Goal: Transaction & Acquisition: Purchase product/service

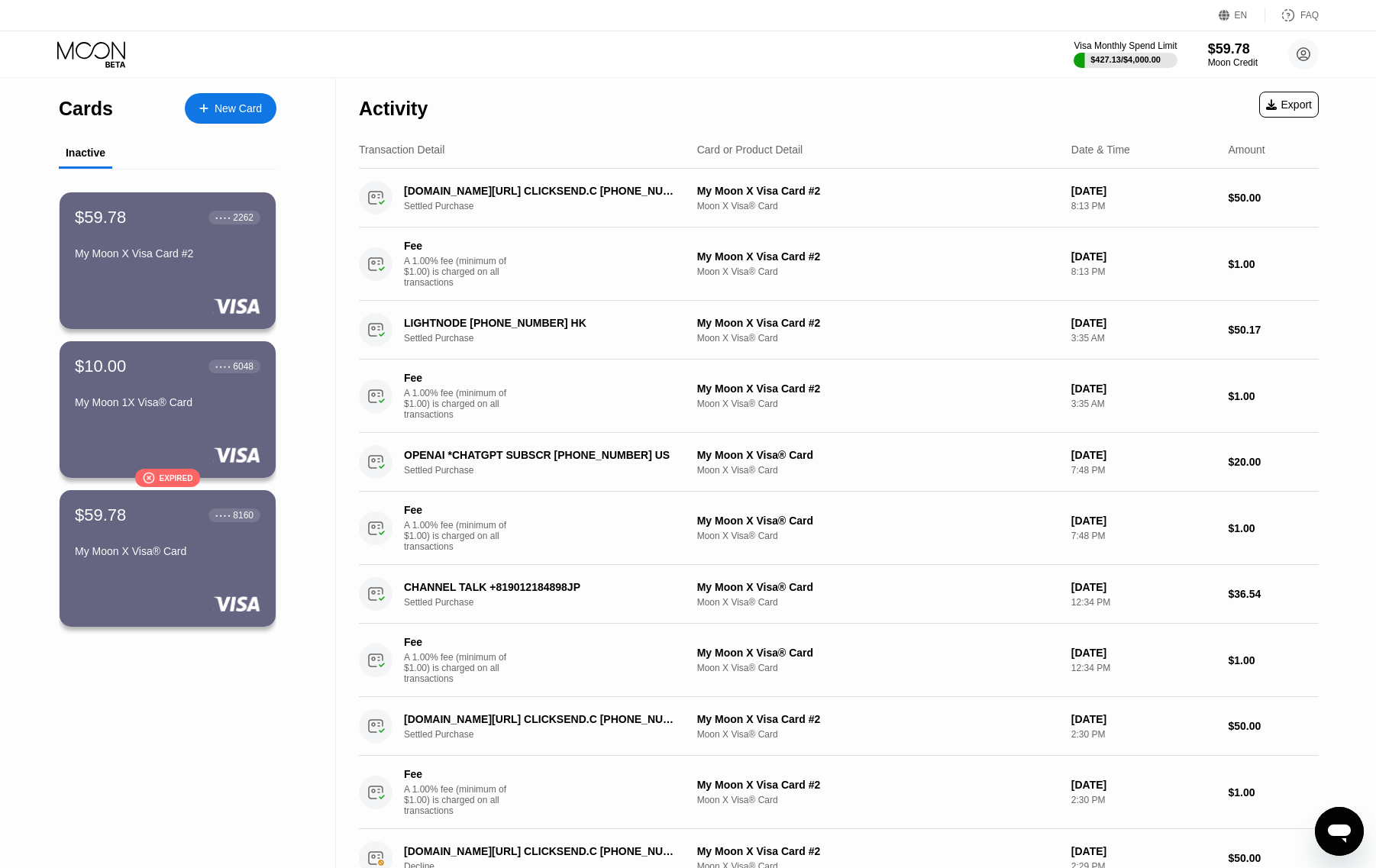
click at [1178, 53] on div "Visa Monthly Spend Limit $427.13 / $4,000.00 $59.78 Moon Credit hanjung [EMAIL_…" at bounding box center [1196, 54] width 245 height 30
click at [1217, 54] on div "$59.78" at bounding box center [1233, 49] width 51 height 16
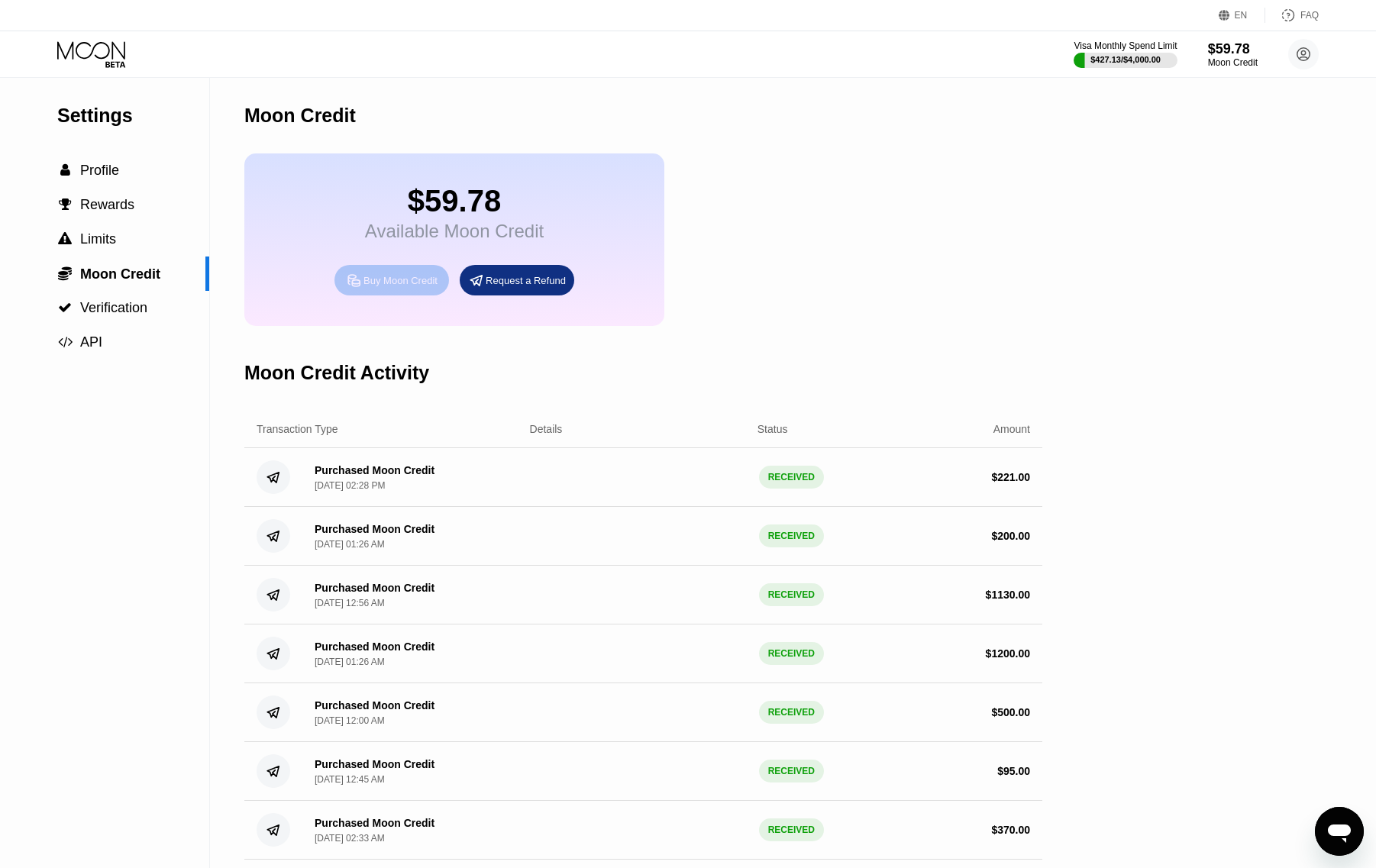
click at [392, 287] on div "Buy Moon Credit" at bounding box center [400, 280] width 74 height 13
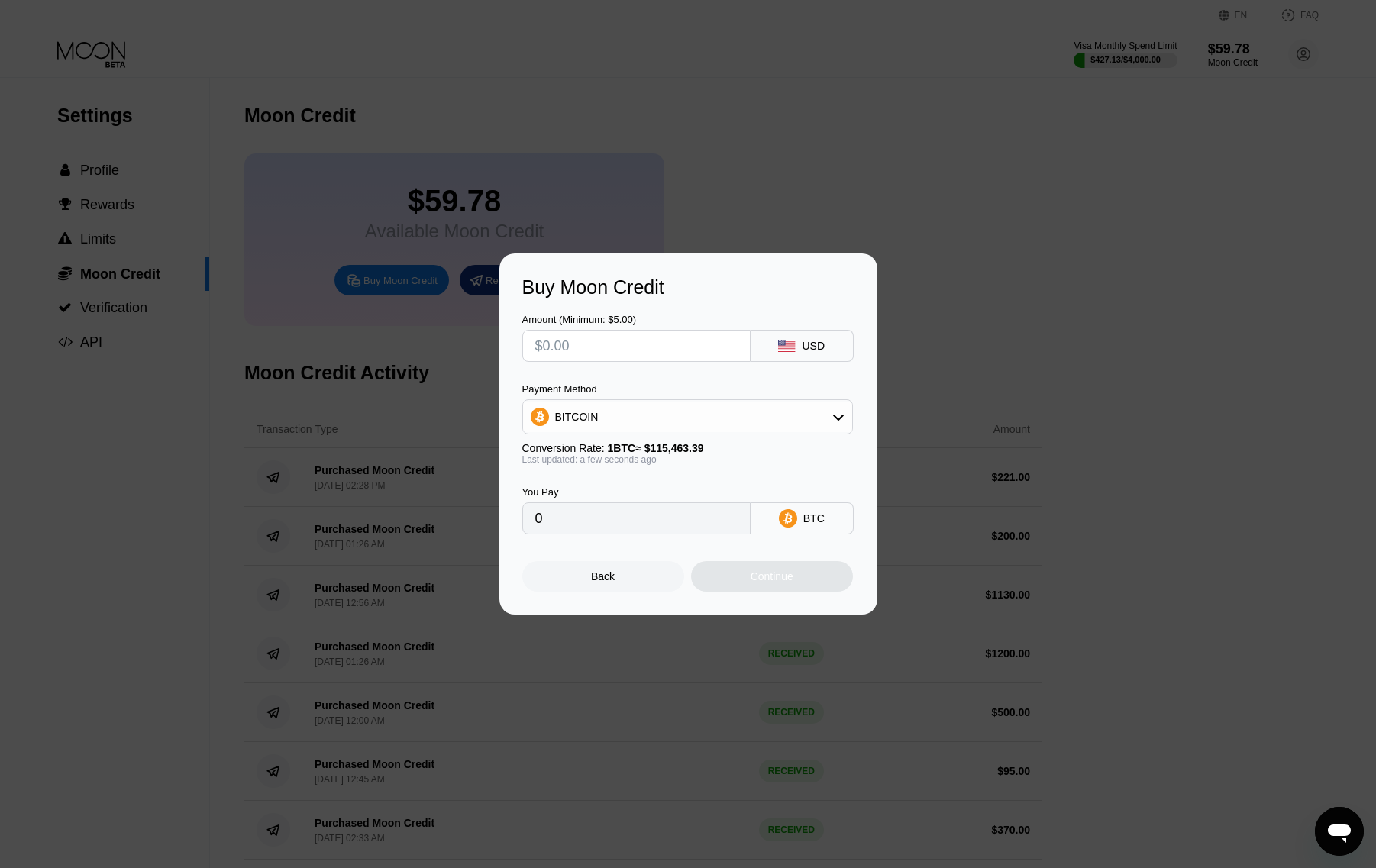
click at [614, 338] on input "text" at bounding box center [637, 345] width 202 height 30
click at [566, 417] on div "BITCOIN" at bounding box center [577, 416] width 44 height 12
click at [588, 490] on span "USDT on TRON" at bounding box center [597, 492] width 77 height 12
type input "0.00"
click at [612, 345] on input "text" at bounding box center [637, 345] width 202 height 30
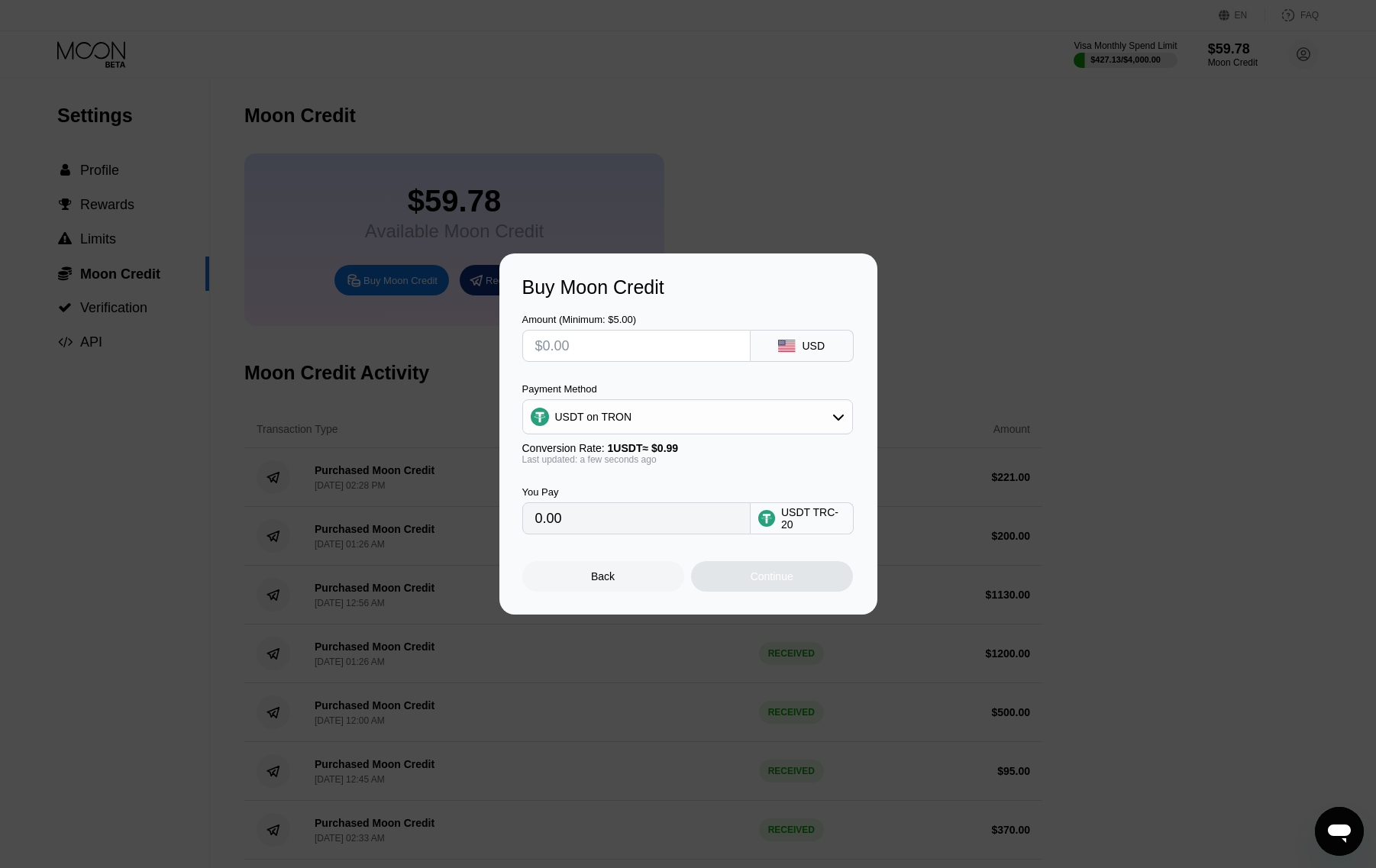
type input "$1"
type input "1.01"
type input "$11"
type input "11.11"
type input "$110"
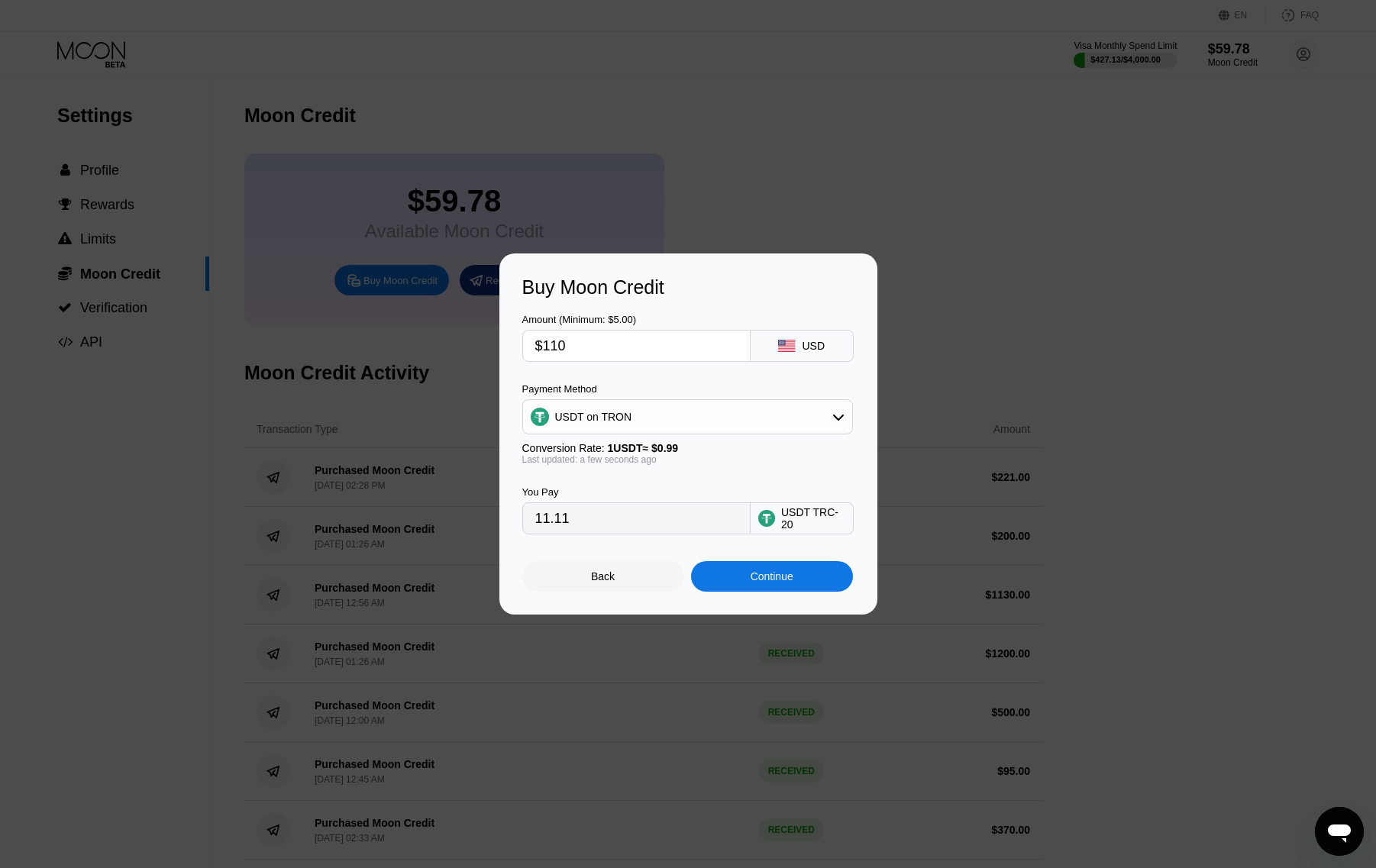
type input "111.11"
type input "$1100"
type input "1111.11"
drag, startPoint x: 533, startPoint y: 349, endPoint x: 490, endPoint y: 352, distance: 43.1
click at [490, 352] on div "Buy Moon Credit Amount (Minimum: $5.00) $1100 USD Payment Method USDT on TRON C…" at bounding box center [688, 434] width 1376 height 361
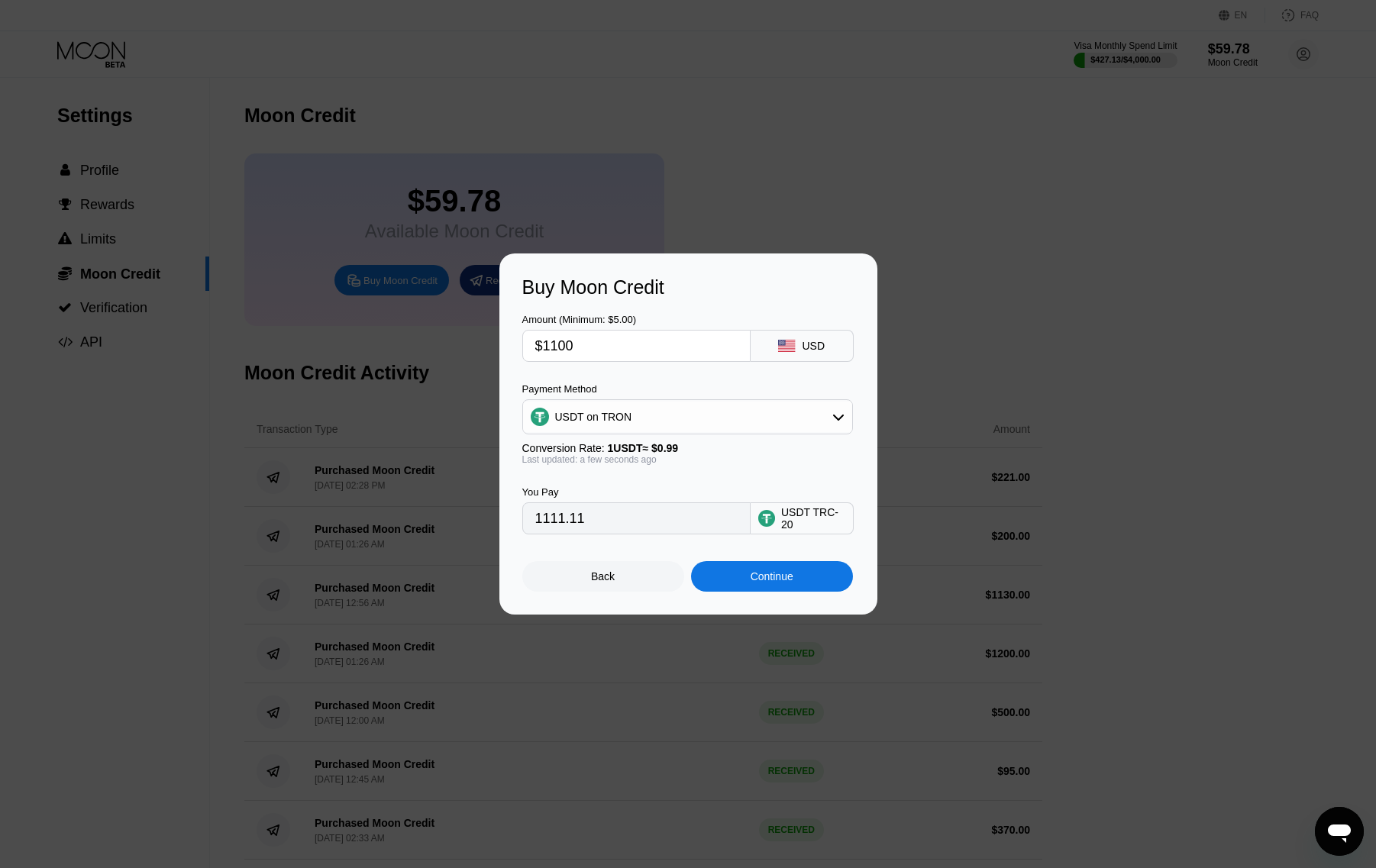
type input "$1"
type input "1.01"
type input "$11"
type input "11.11"
type input "$1"
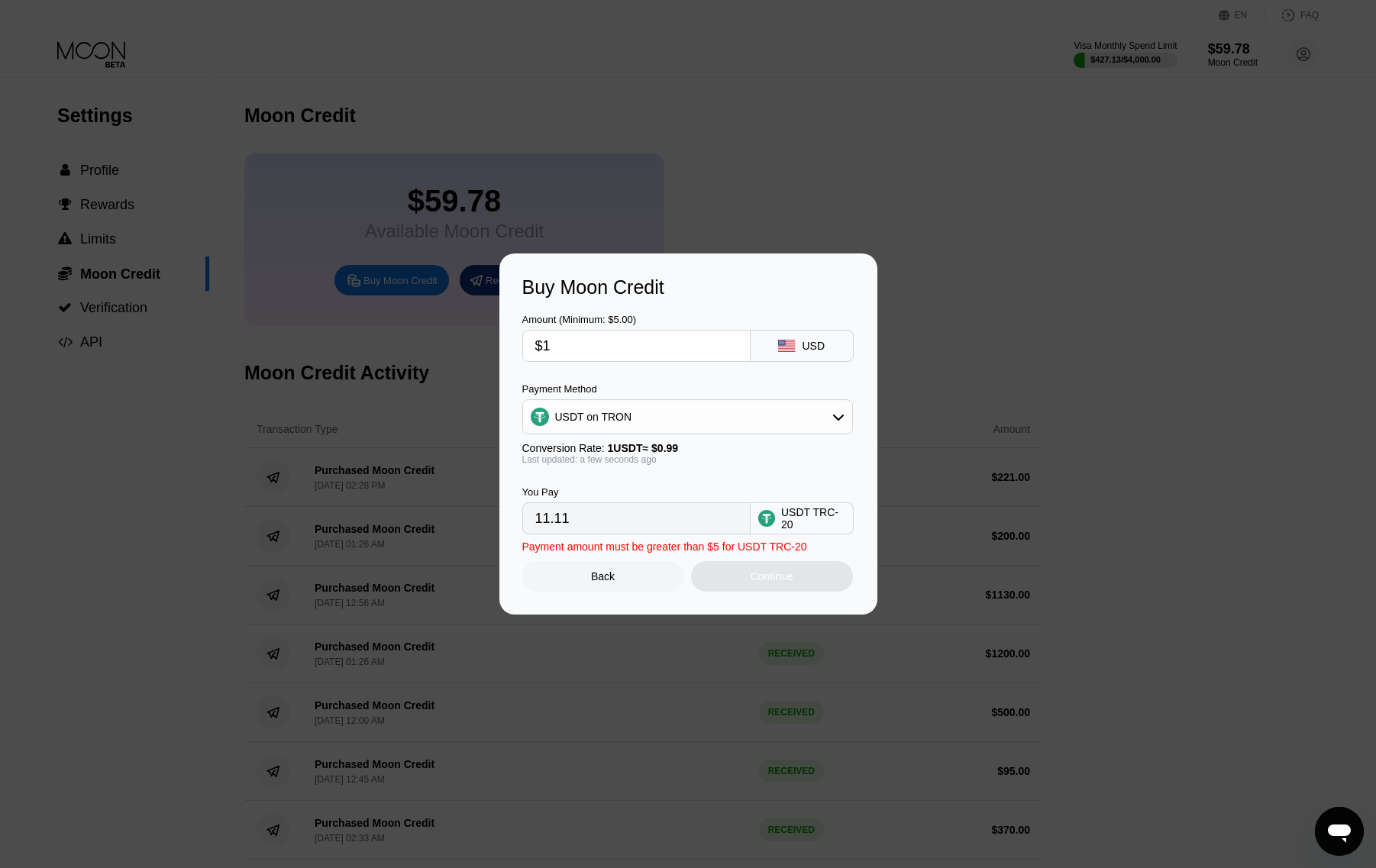
type input "1.01"
type input "$11"
type input "11.11"
type input "$1"
type input "1.01"
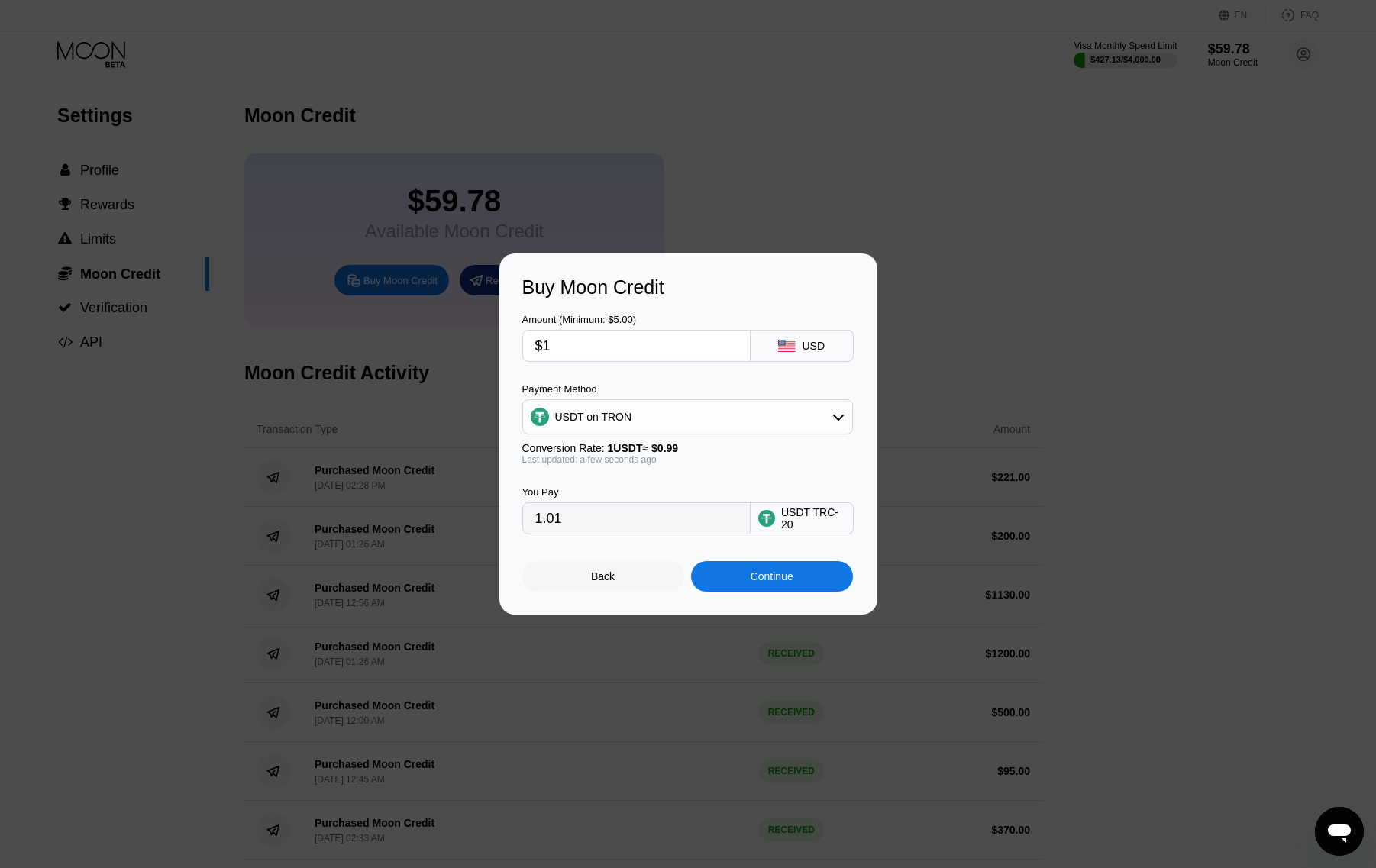
type input "$12"
type input "12.12"
type input "$120"
type input "121.21"
type input "$1200"
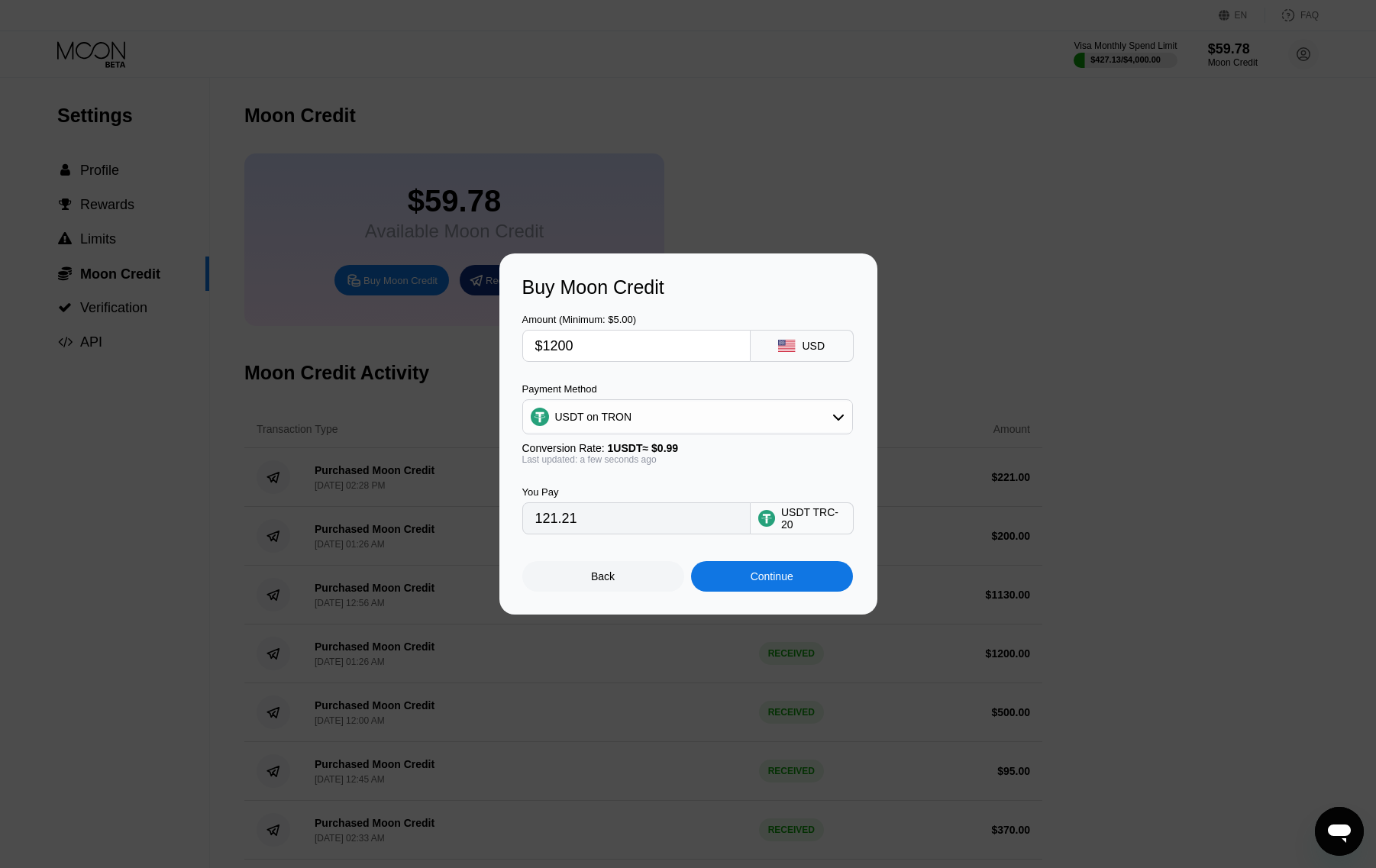
type input "1212.12"
type input "$1200"
click at [796, 577] on div "Continue" at bounding box center [771, 576] width 162 height 30
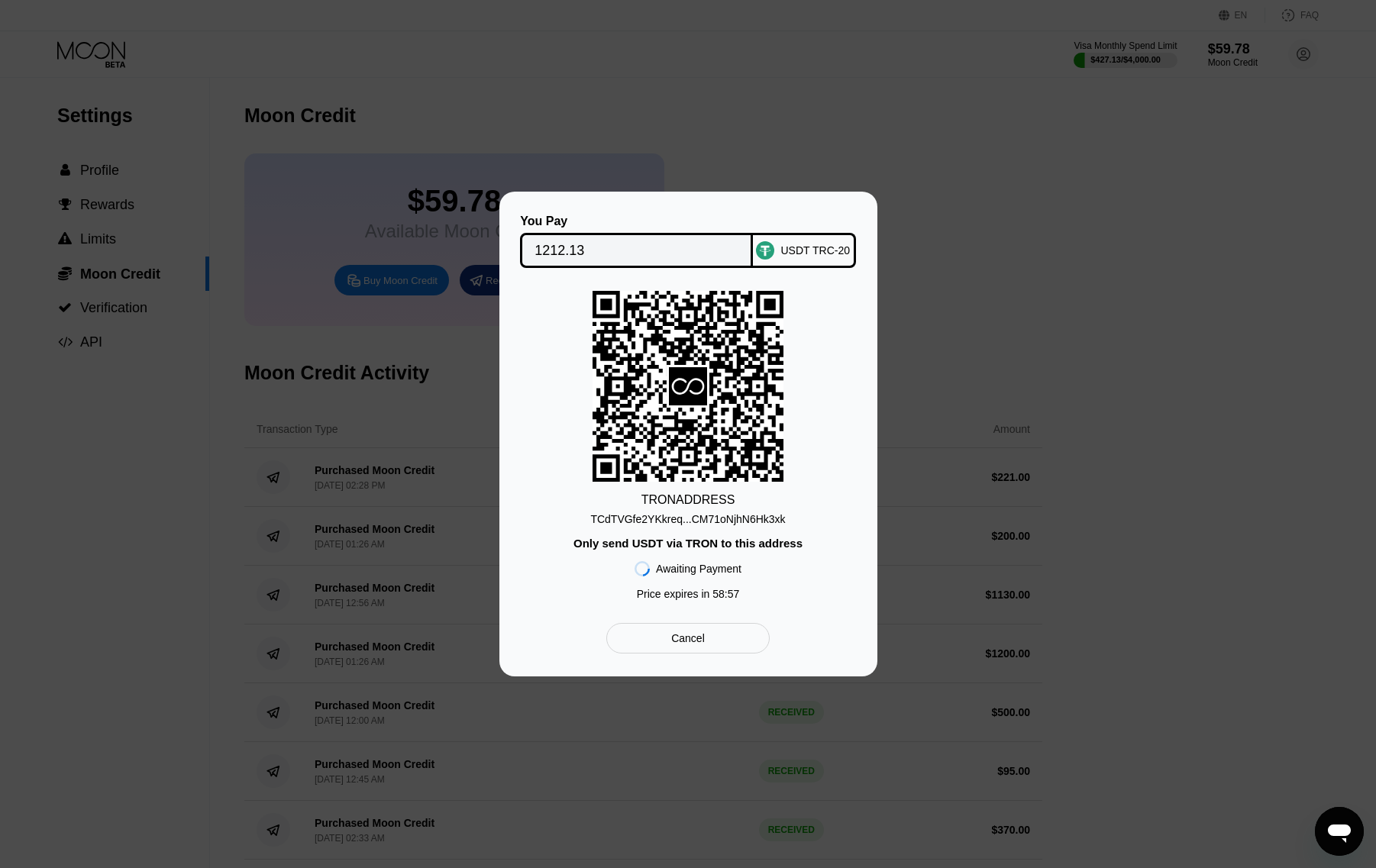
click at [709, 520] on div "TCdTVGfe2YKkreq...CM71oNjhN6Hk3xk" at bounding box center [688, 519] width 195 height 12
click at [556, 255] on input "1212.13" at bounding box center [637, 251] width 204 height 30
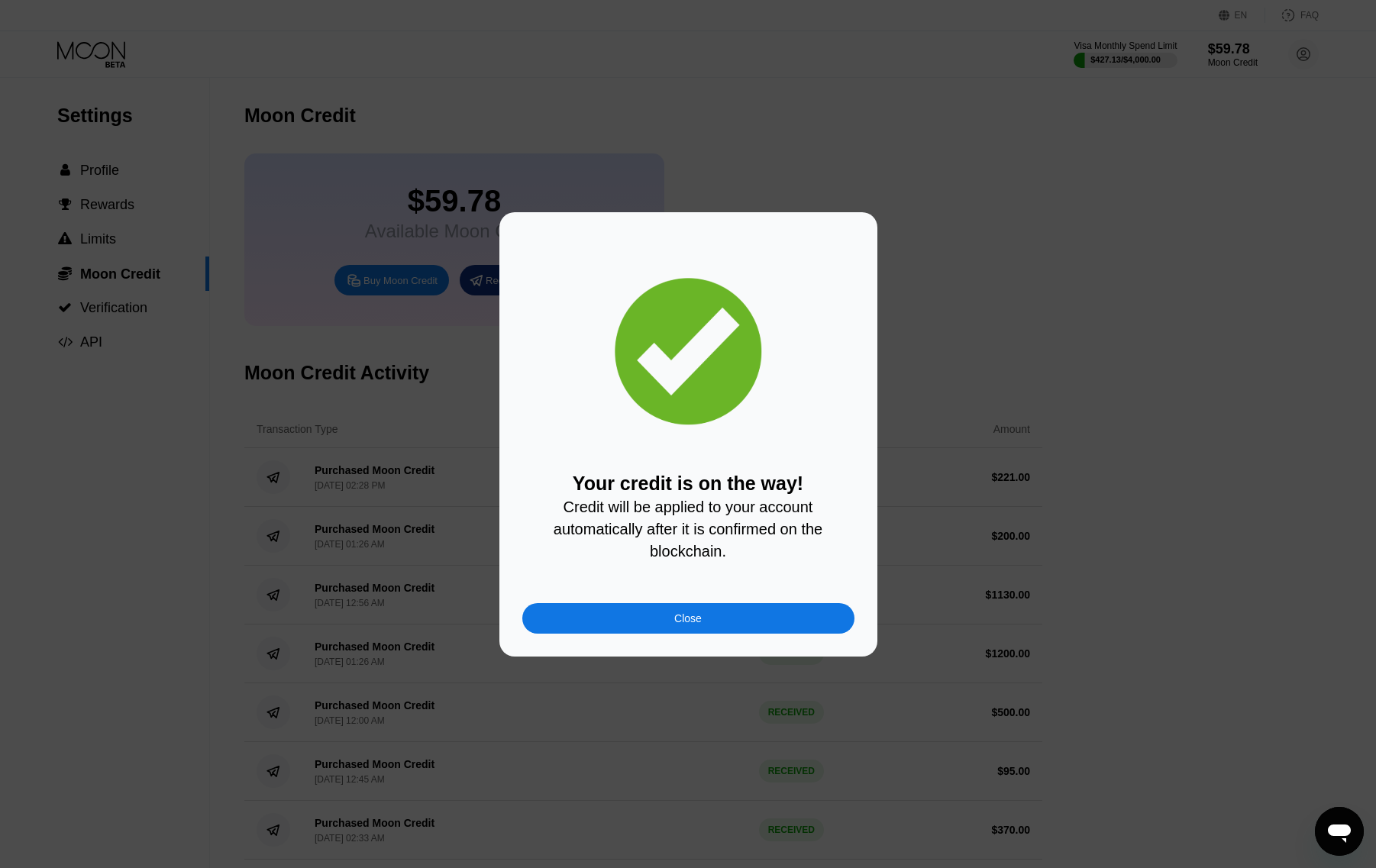
click at [712, 633] on div "Close" at bounding box center [688, 618] width 332 height 30
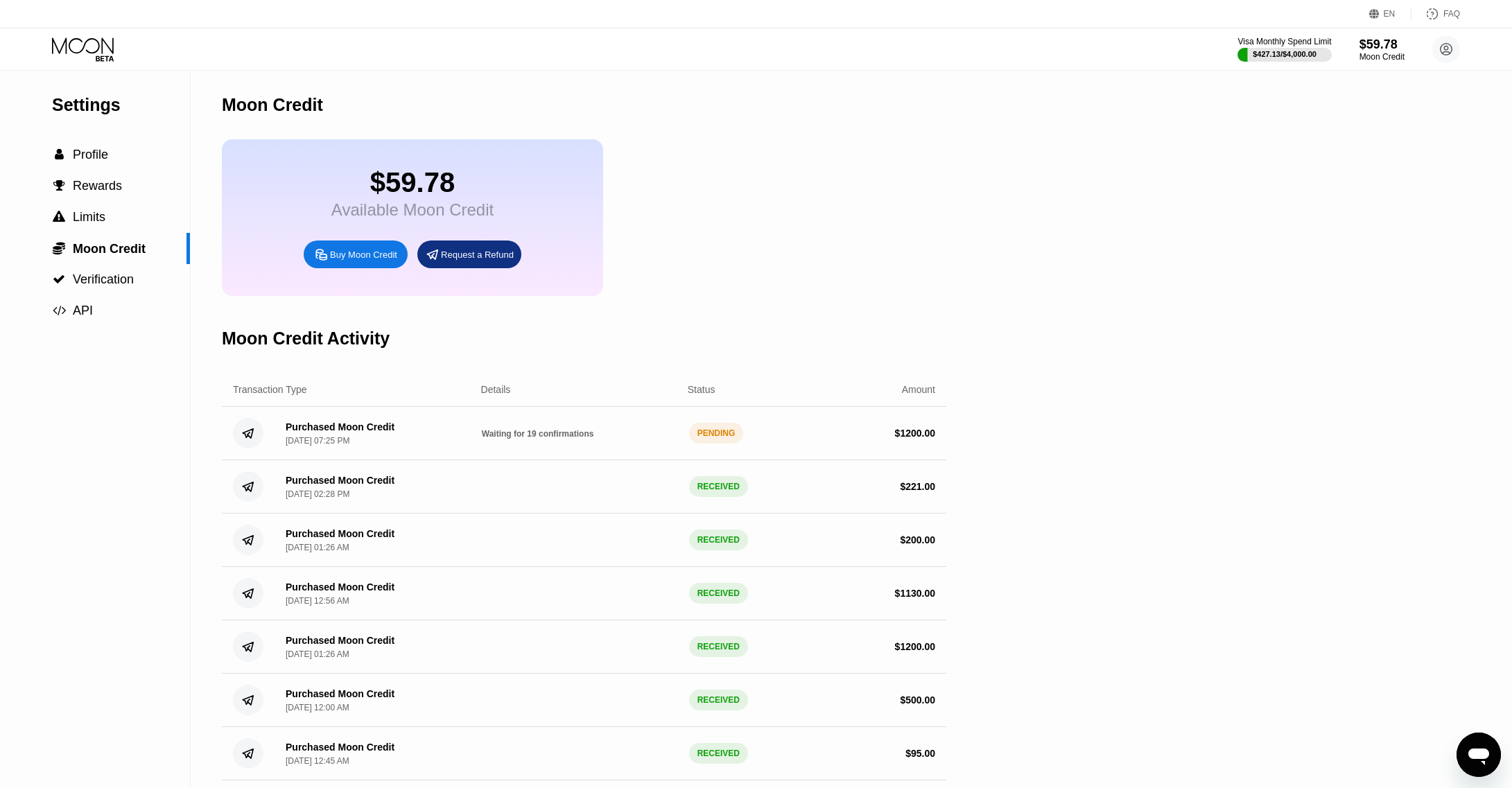
click at [95, 40] on icon at bounding box center [82, 46] width 61 height 16
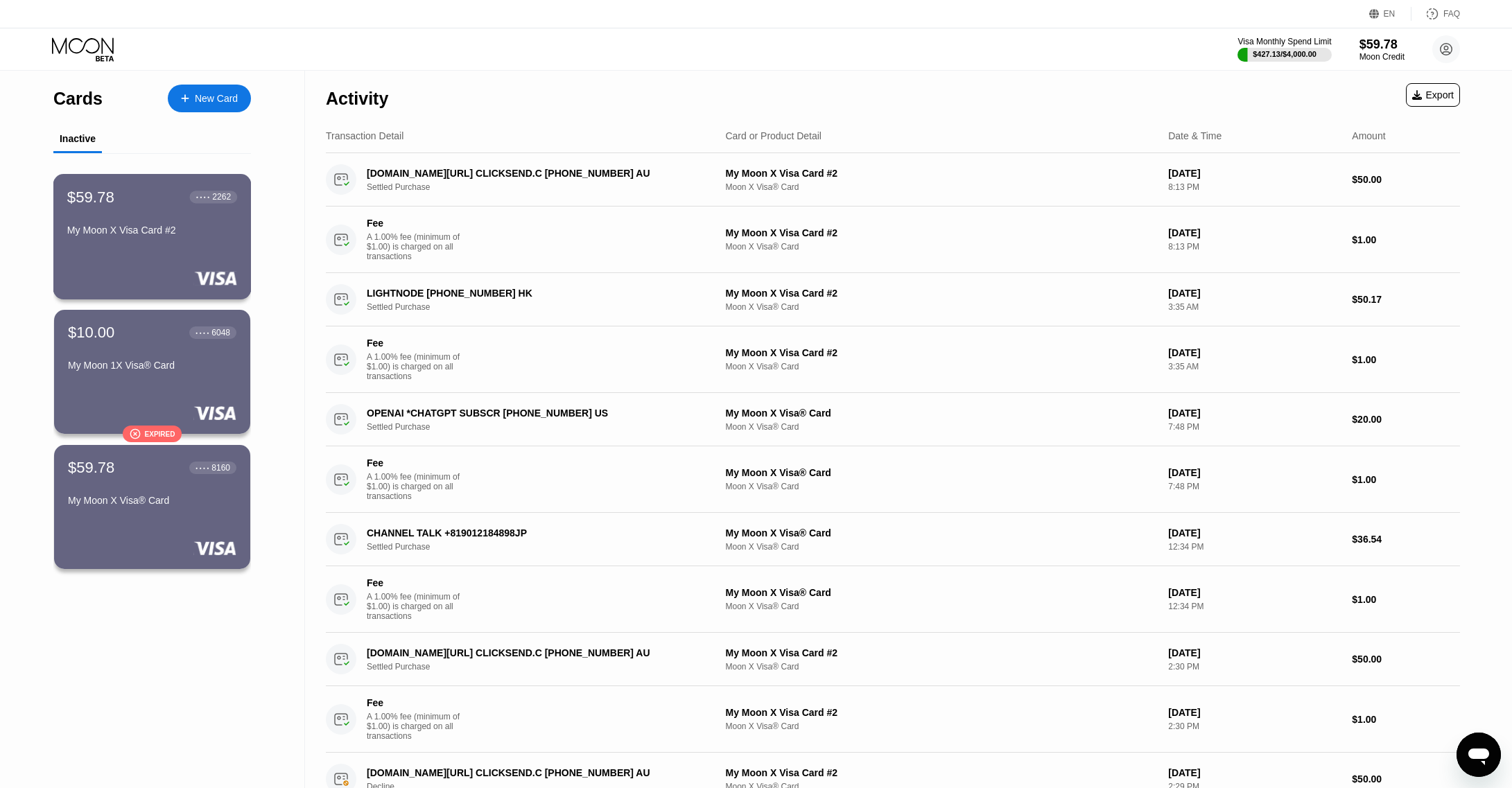
click at [178, 241] on div "My Moon X Visa Card #2" at bounding box center [152, 233] width 170 height 17
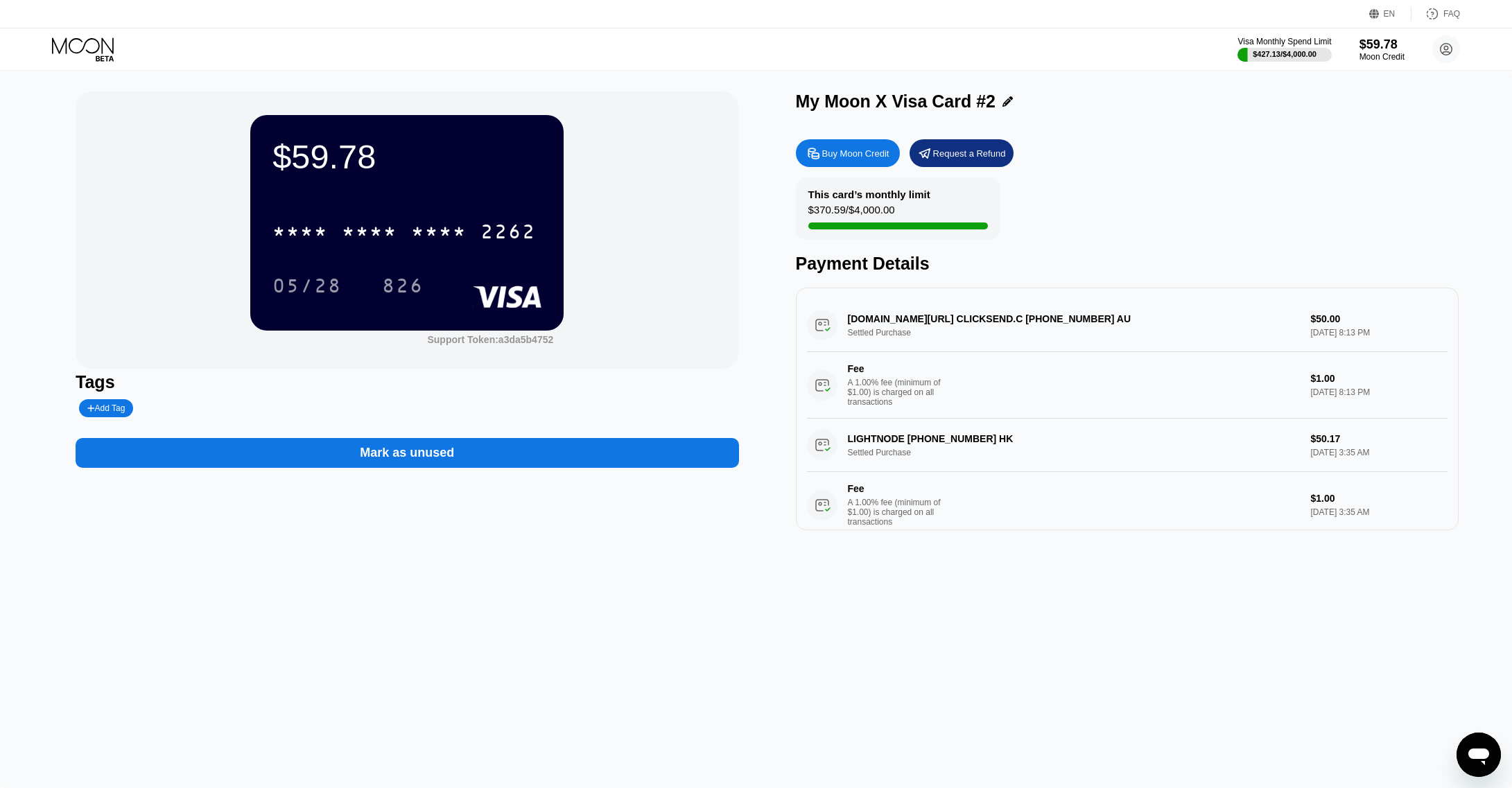
click at [454, 468] on div "Mark as unused" at bounding box center [407, 452] width 662 height 30
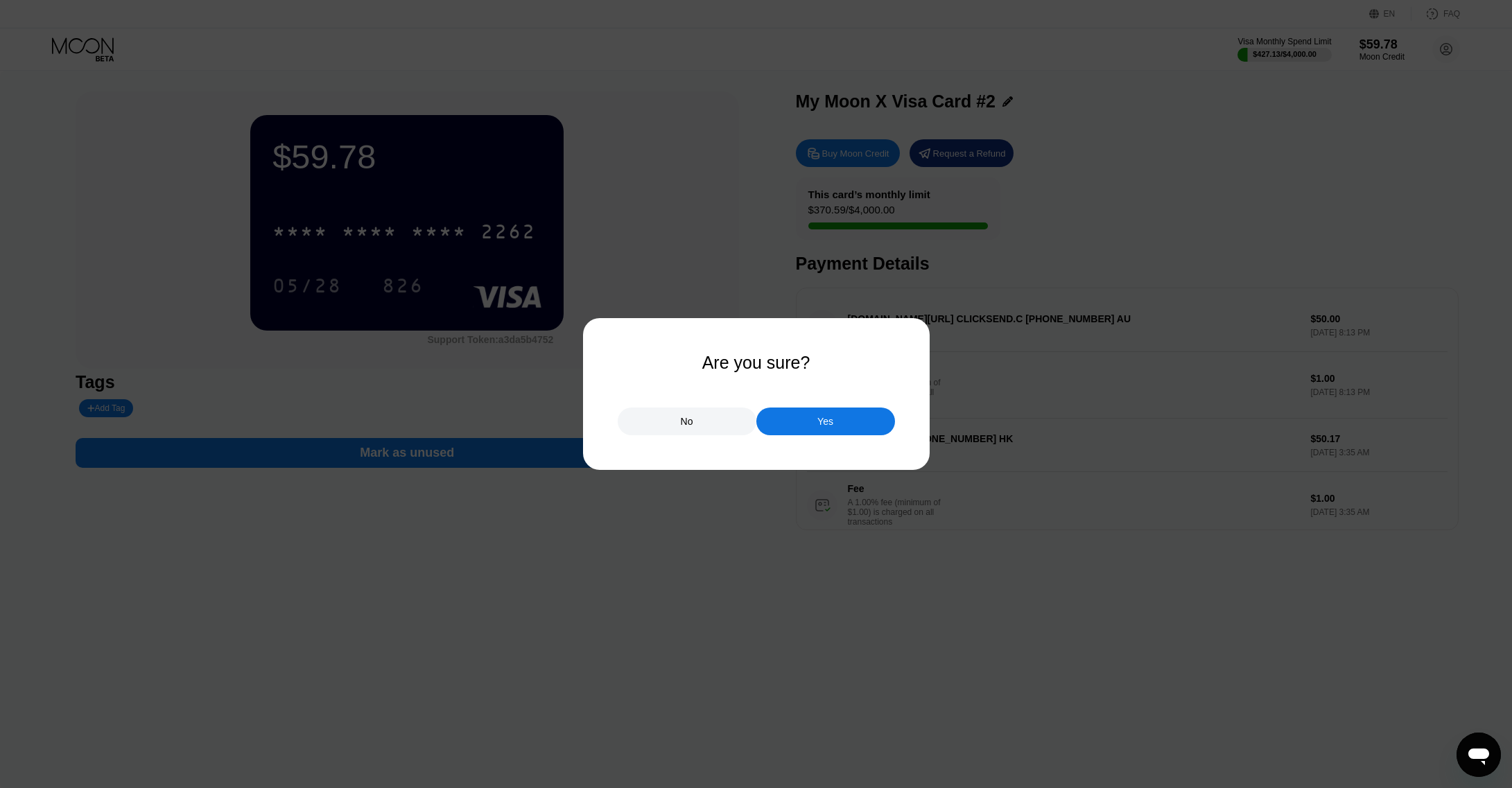
click at [860, 417] on div "Yes" at bounding box center [826, 421] width 139 height 27
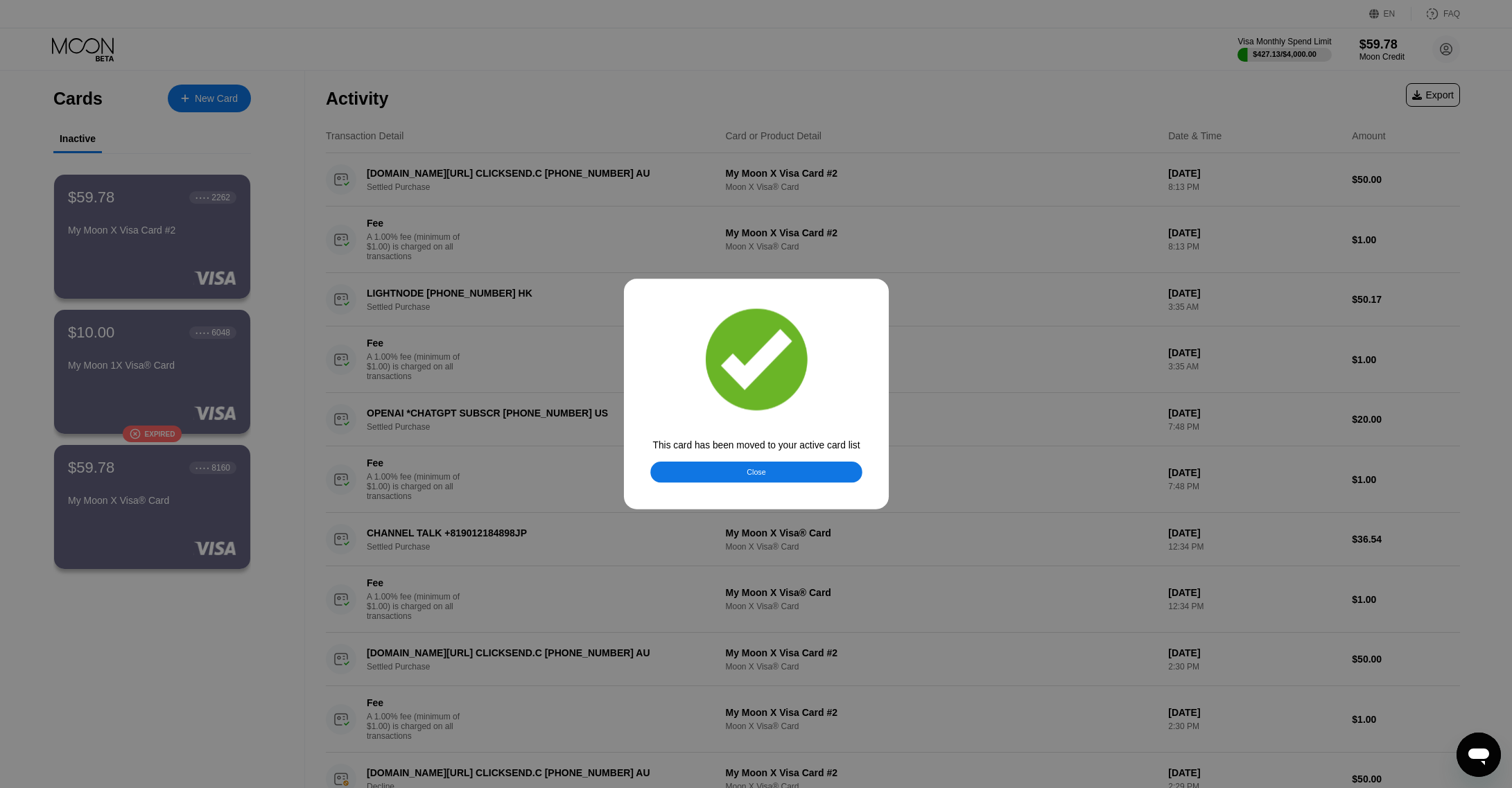
click at [87, 47] on div at bounding box center [756, 394] width 1512 height 788
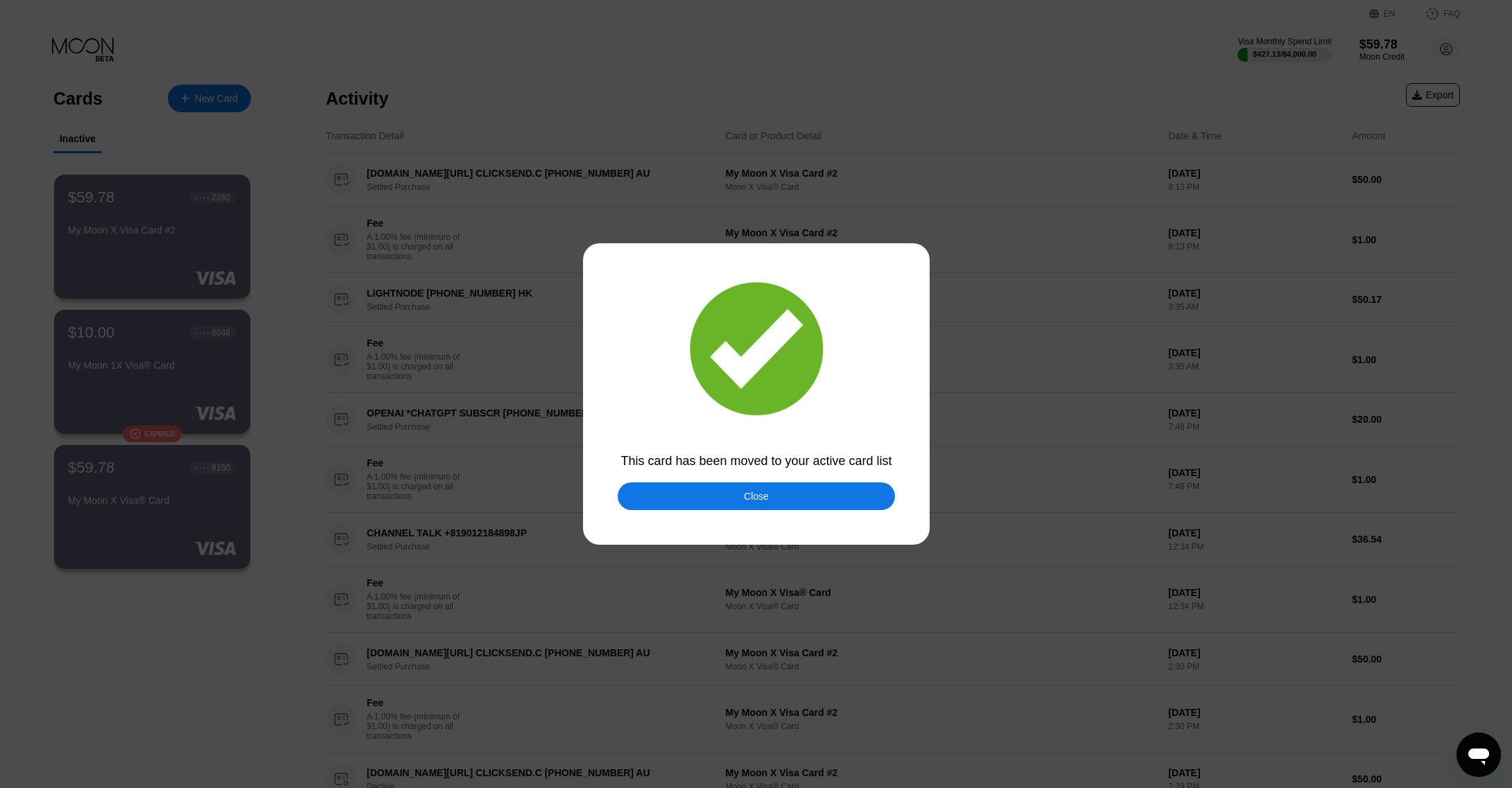
click at [722, 492] on div "Close" at bounding box center [756, 496] width 277 height 27
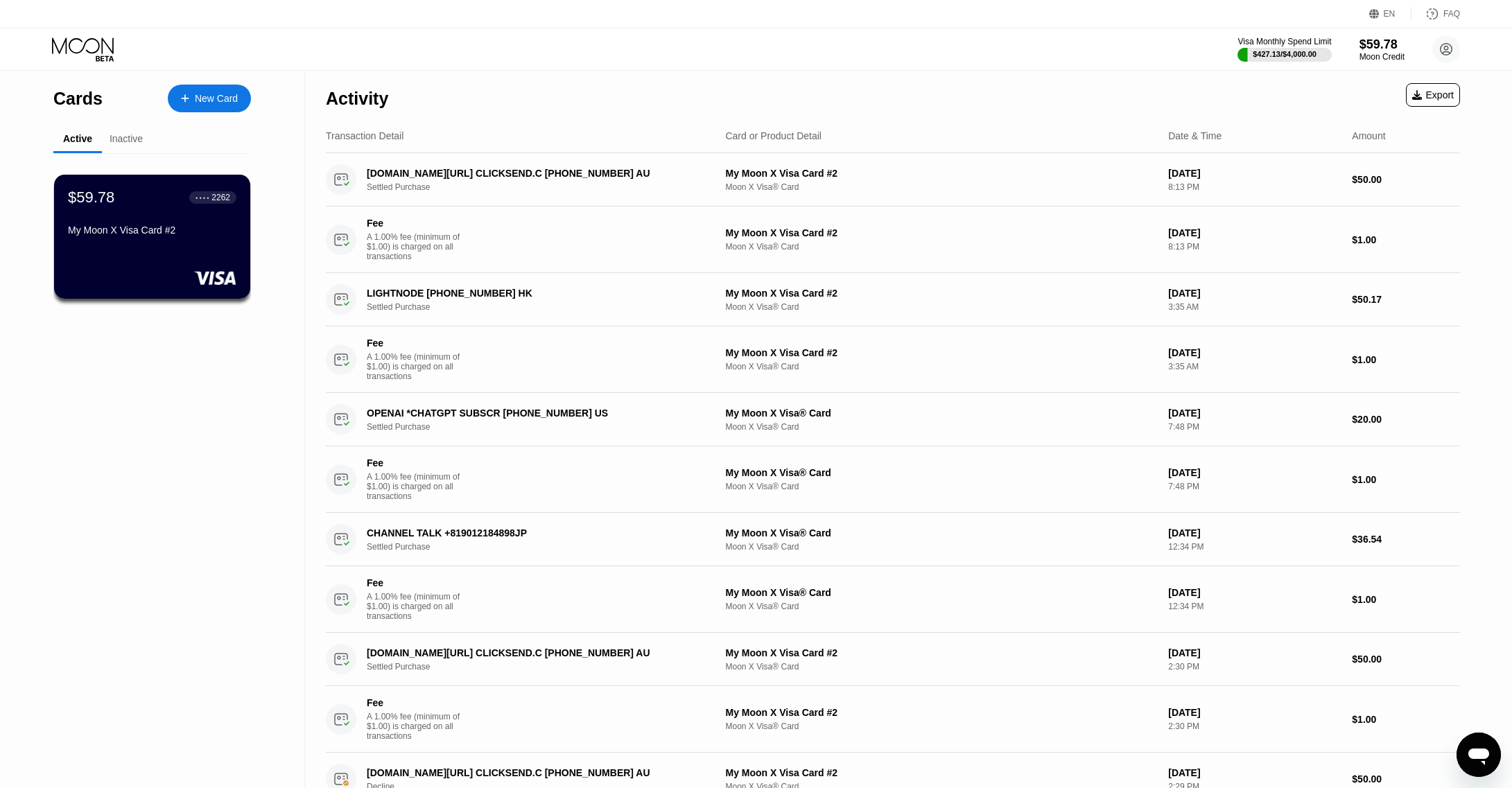
click at [1373, 43] on div "$59.78" at bounding box center [1382, 45] width 45 height 14
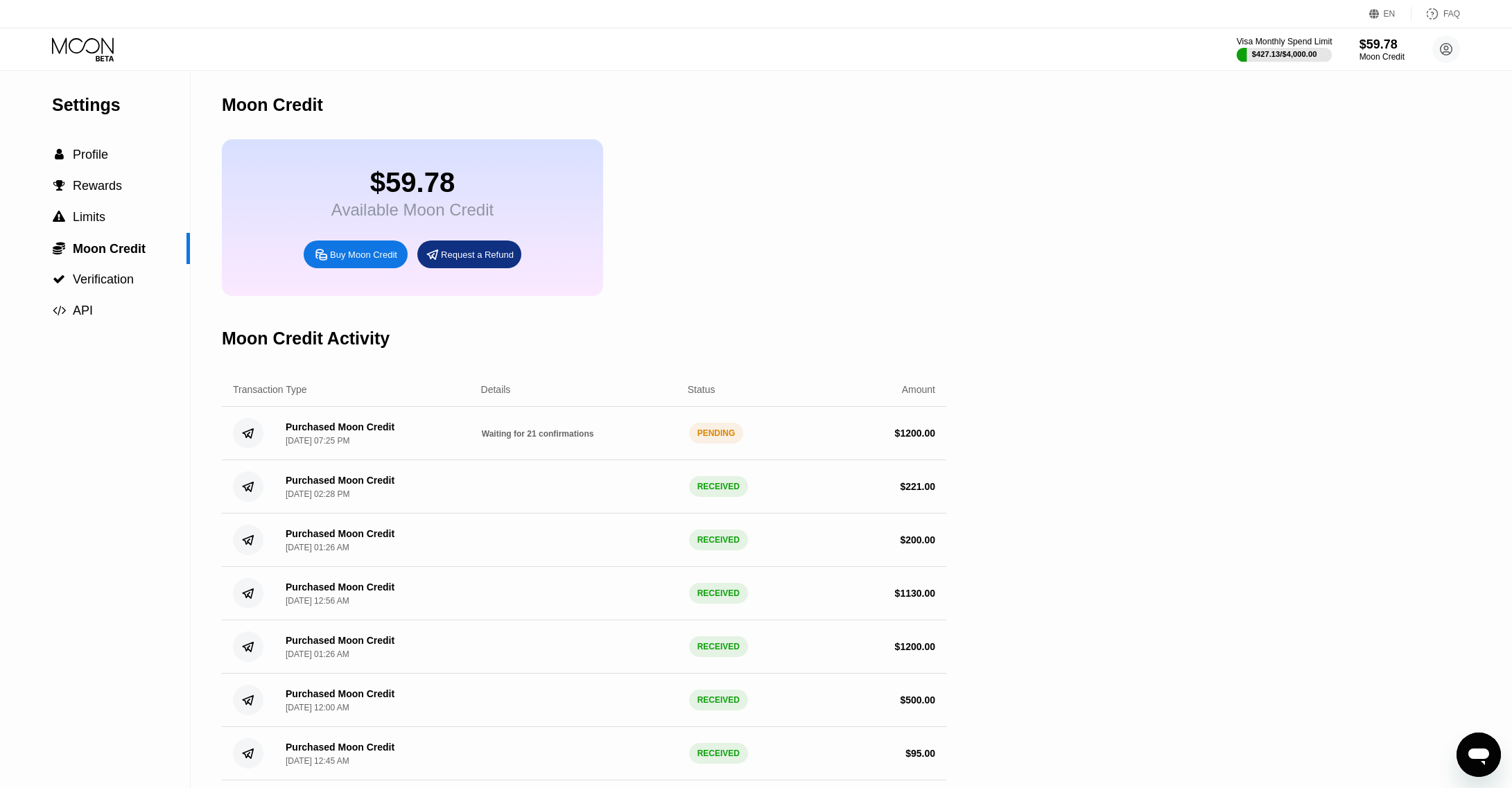
click at [1284, 50] on div "$427.13 / $4,000.00" at bounding box center [1284, 54] width 65 height 9
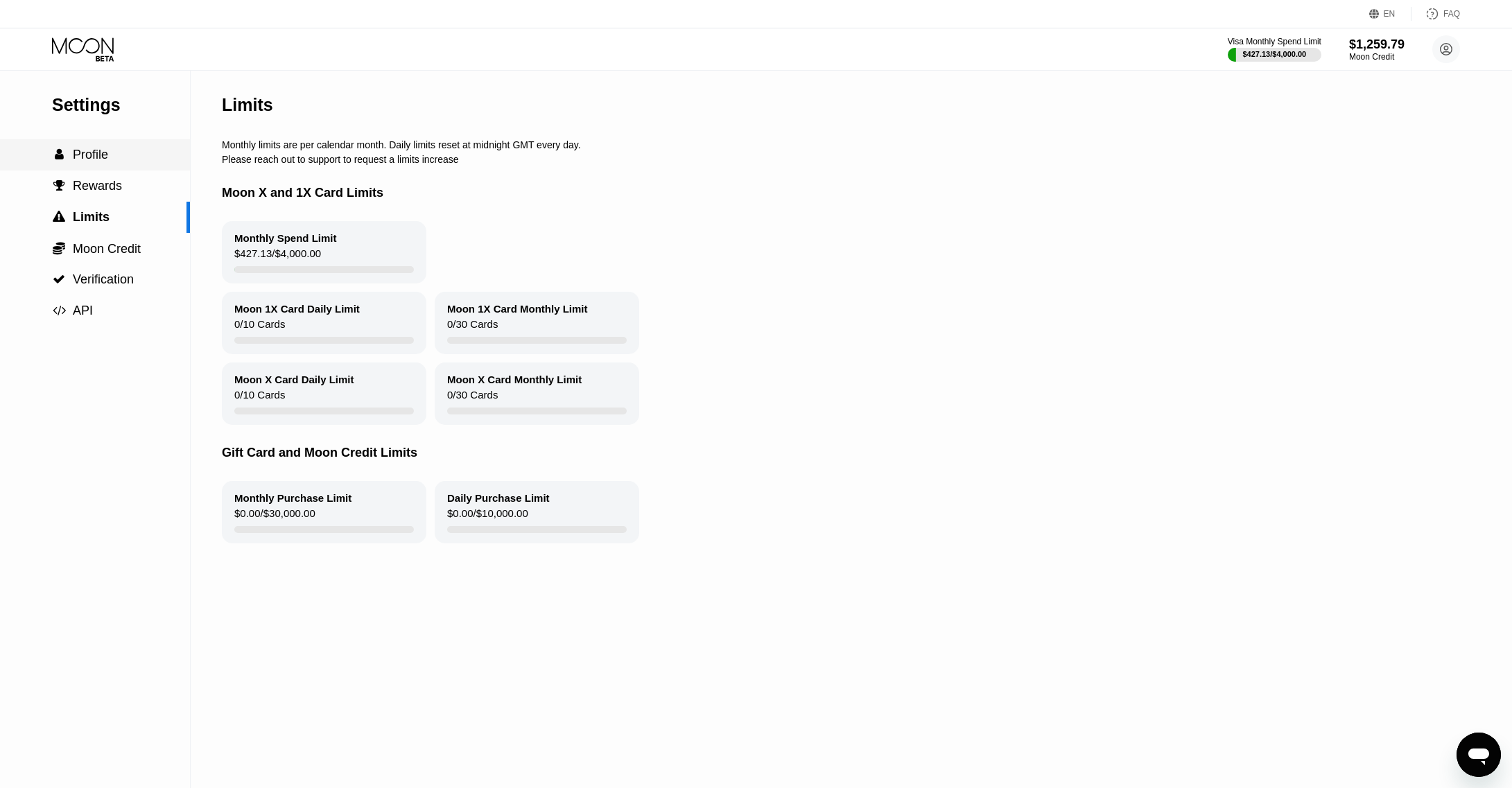
click at [90, 147] on div " Profile" at bounding box center [95, 155] width 190 height 31
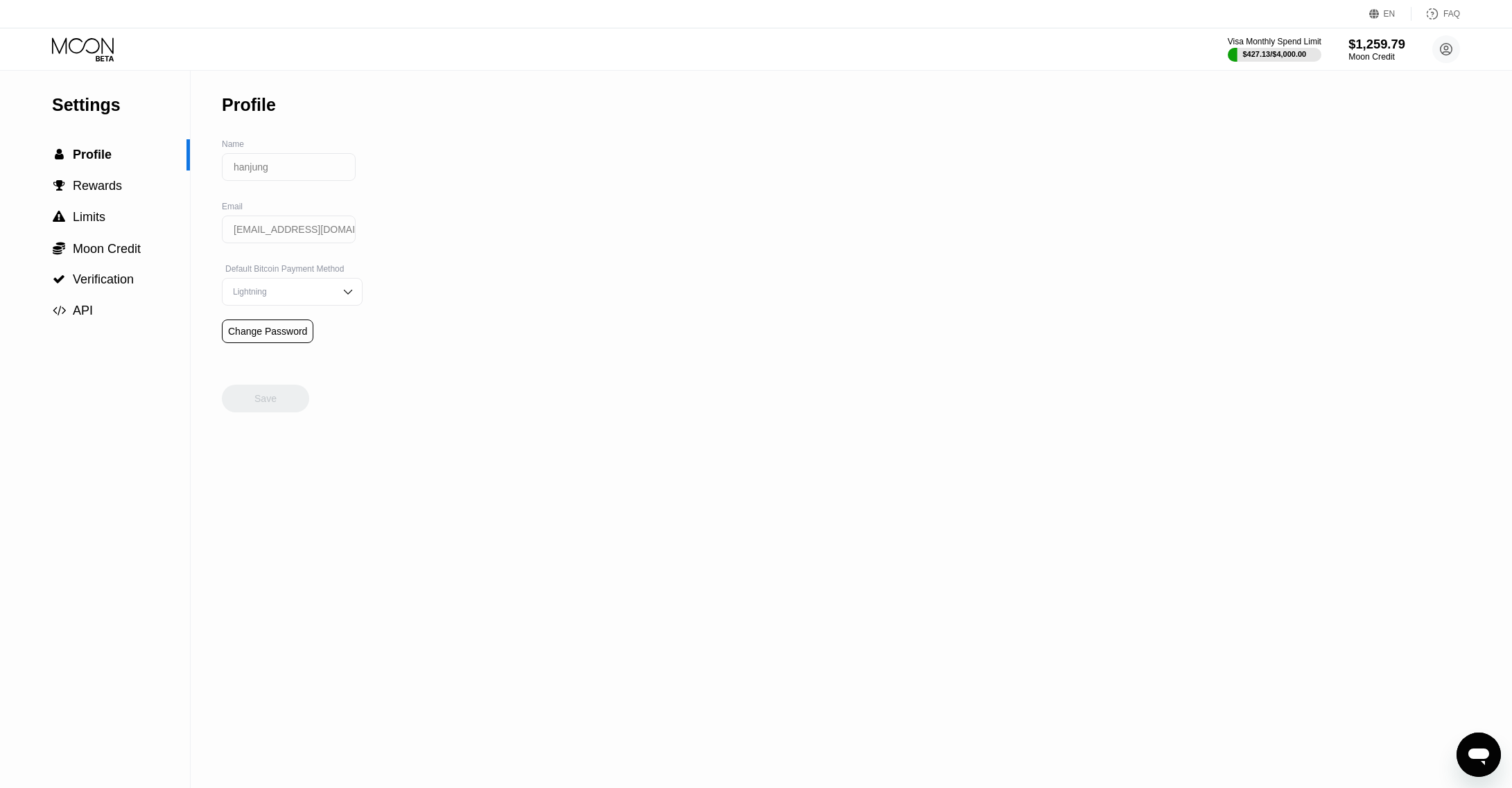
click at [1388, 50] on div "$1,259.79" at bounding box center [1376, 44] width 57 height 14
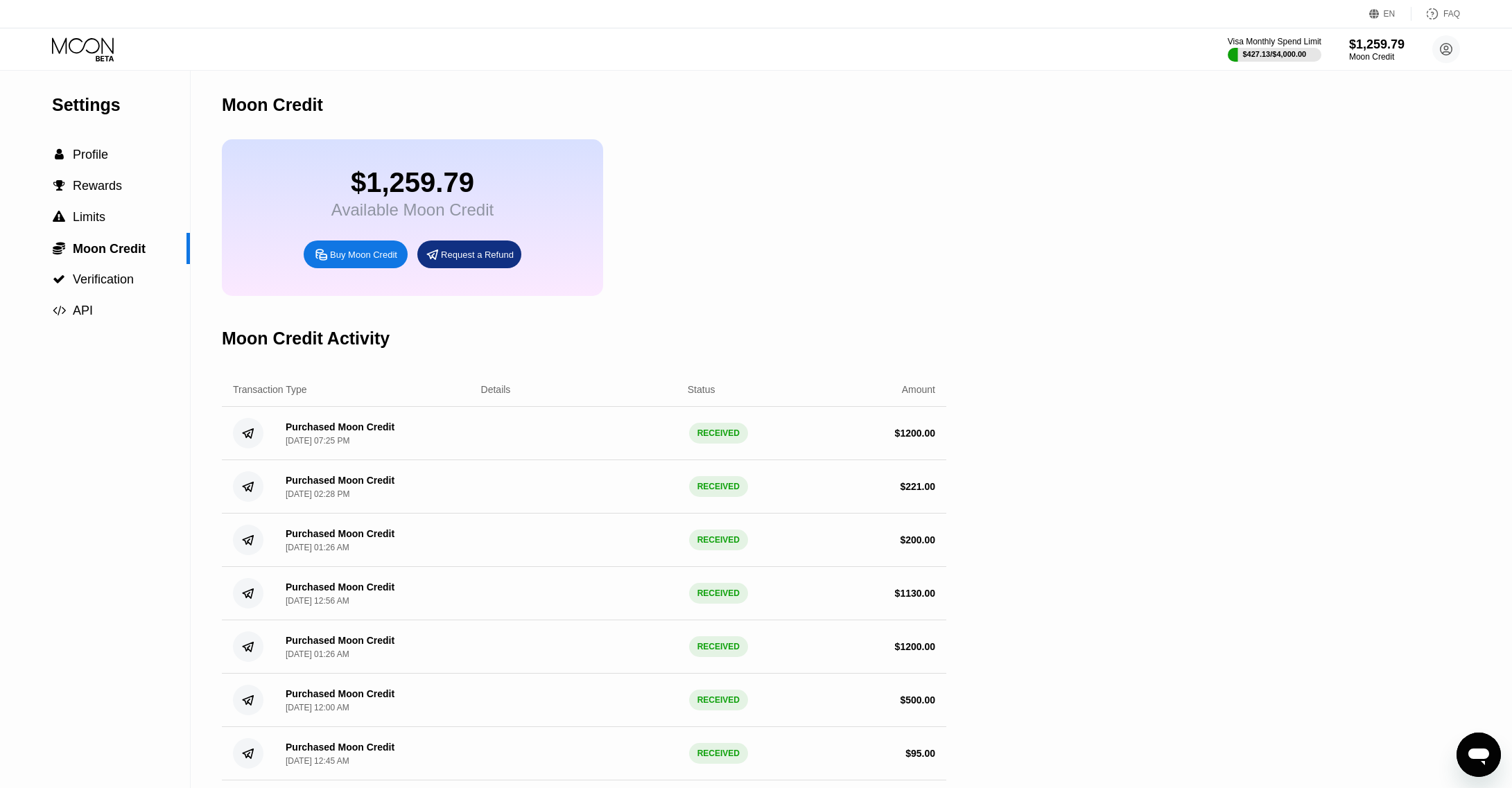
click at [99, 60] on icon at bounding box center [104, 59] width 18 height 6
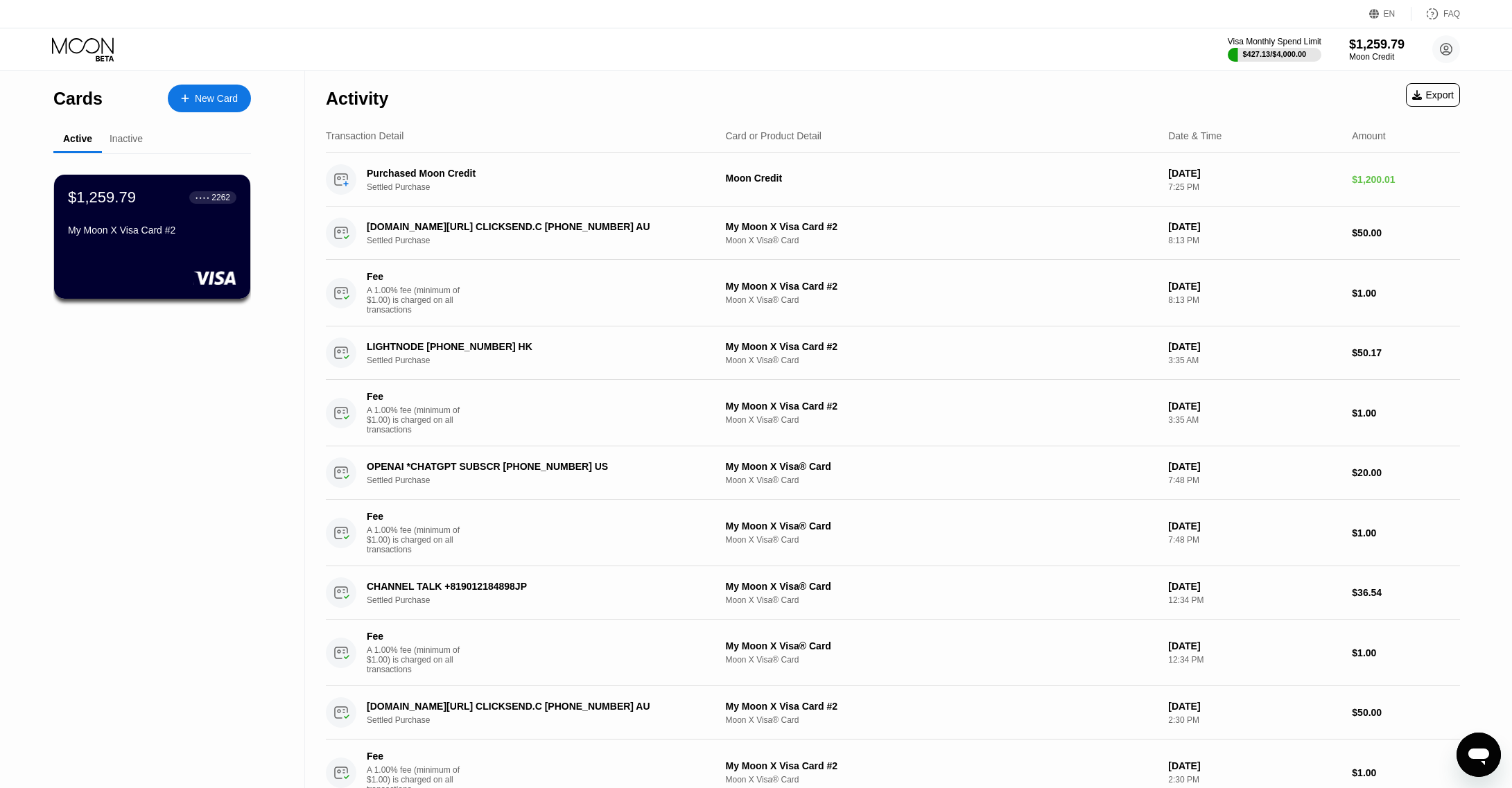
click at [118, 192] on div "$1,259.79" at bounding box center [102, 197] width 68 height 18
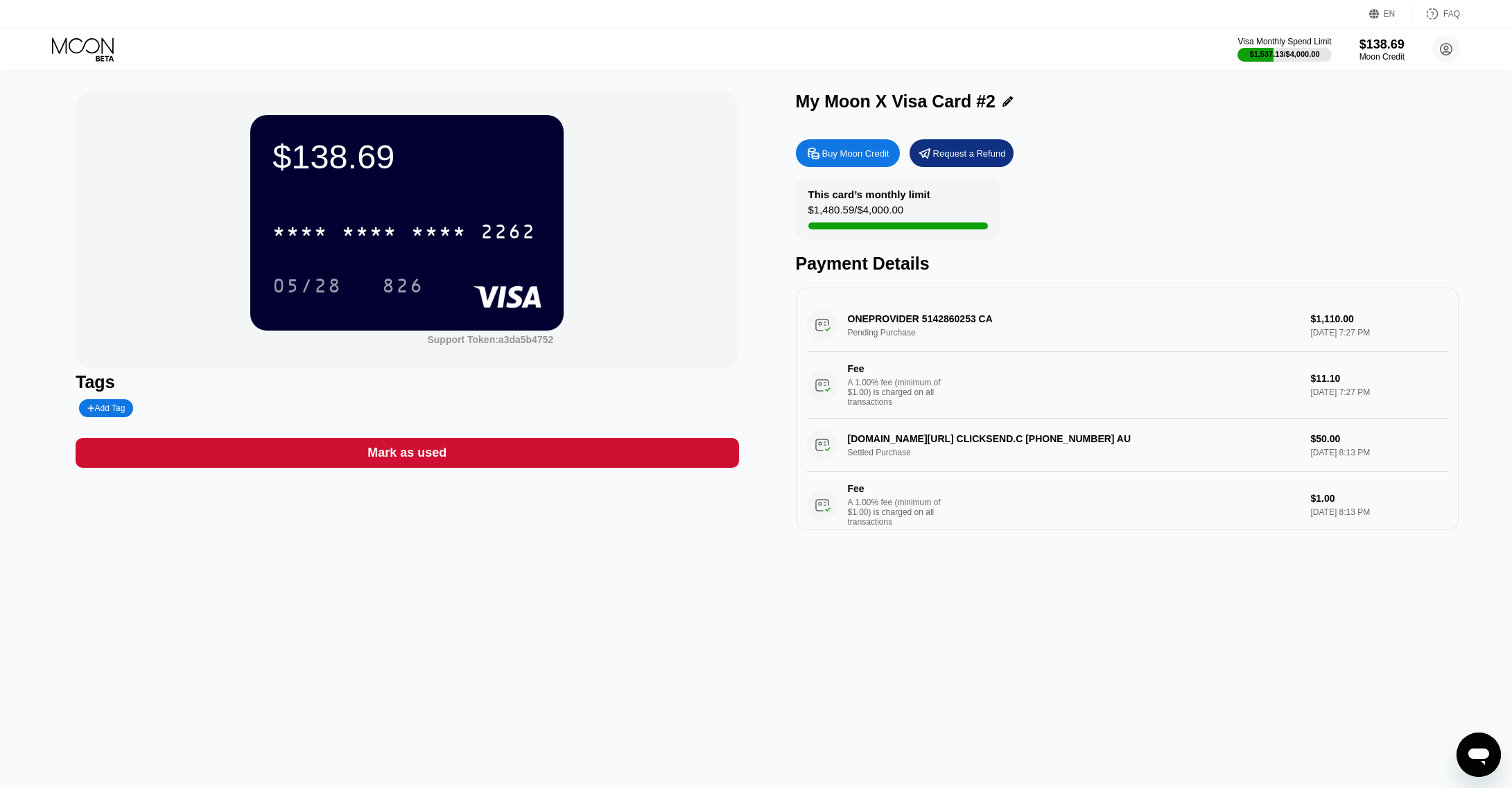
click at [519, 464] on div "Mark as used" at bounding box center [407, 452] width 662 height 30
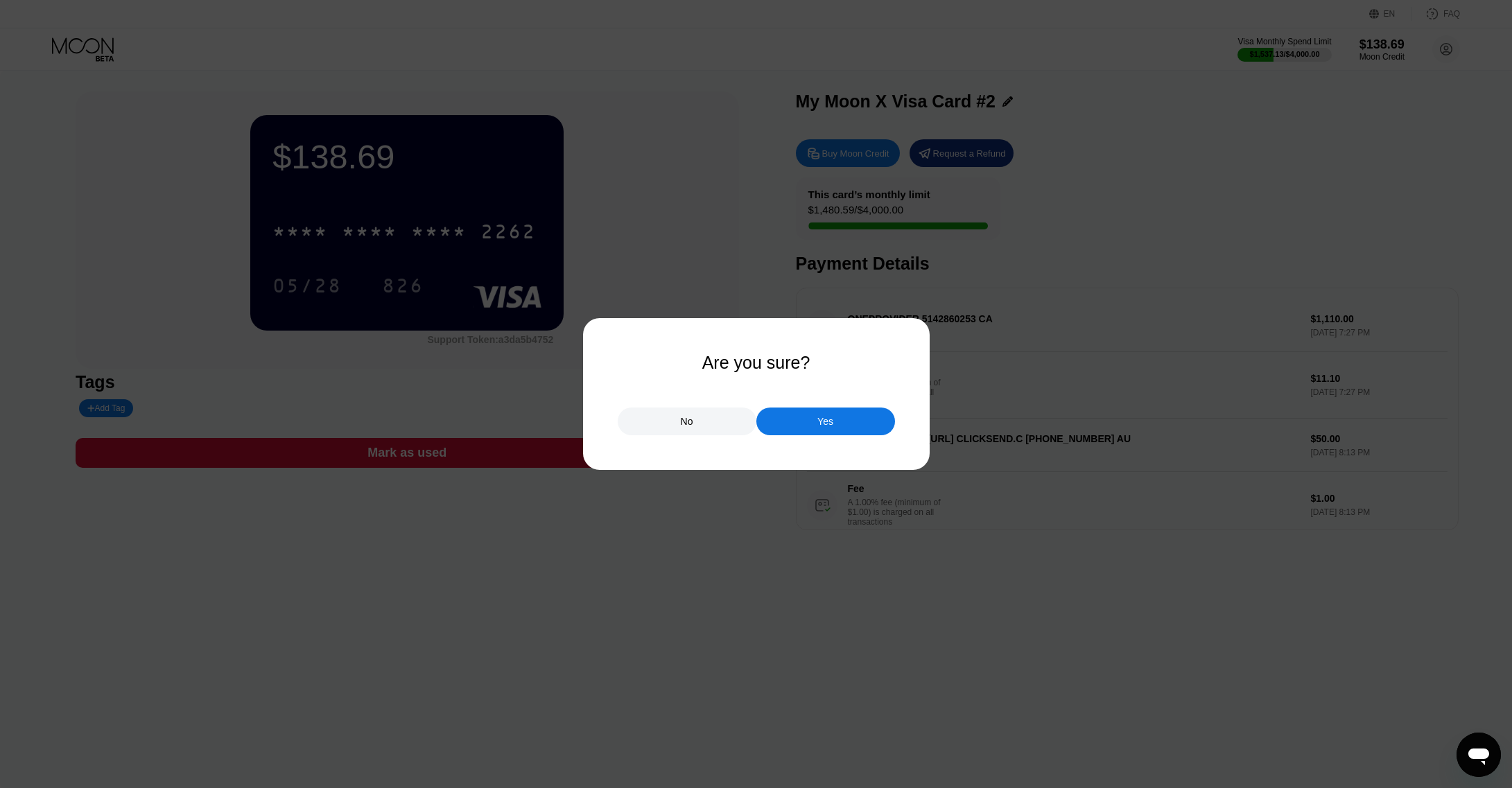
click at [665, 431] on div "No" at bounding box center [687, 421] width 139 height 27
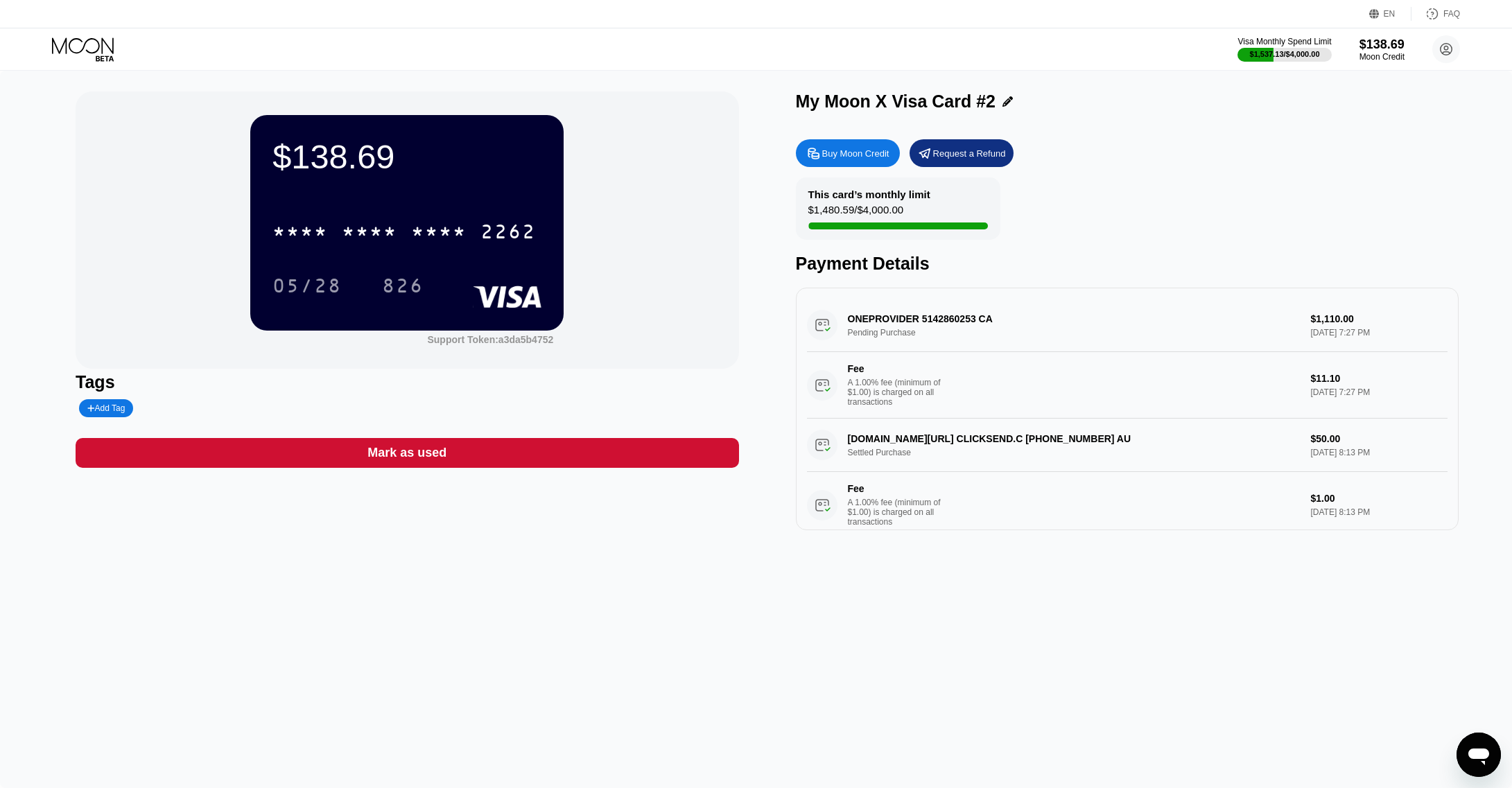
click at [558, 479] on div "$138.69 * * * * * * * * * * * * 2262 05/28 826 Support Token: a3da5b4752 Tags A…" at bounding box center [407, 311] width 662 height 438
click at [596, 457] on div "Mark as used" at bounding box center [407, 452] width 662 height 30
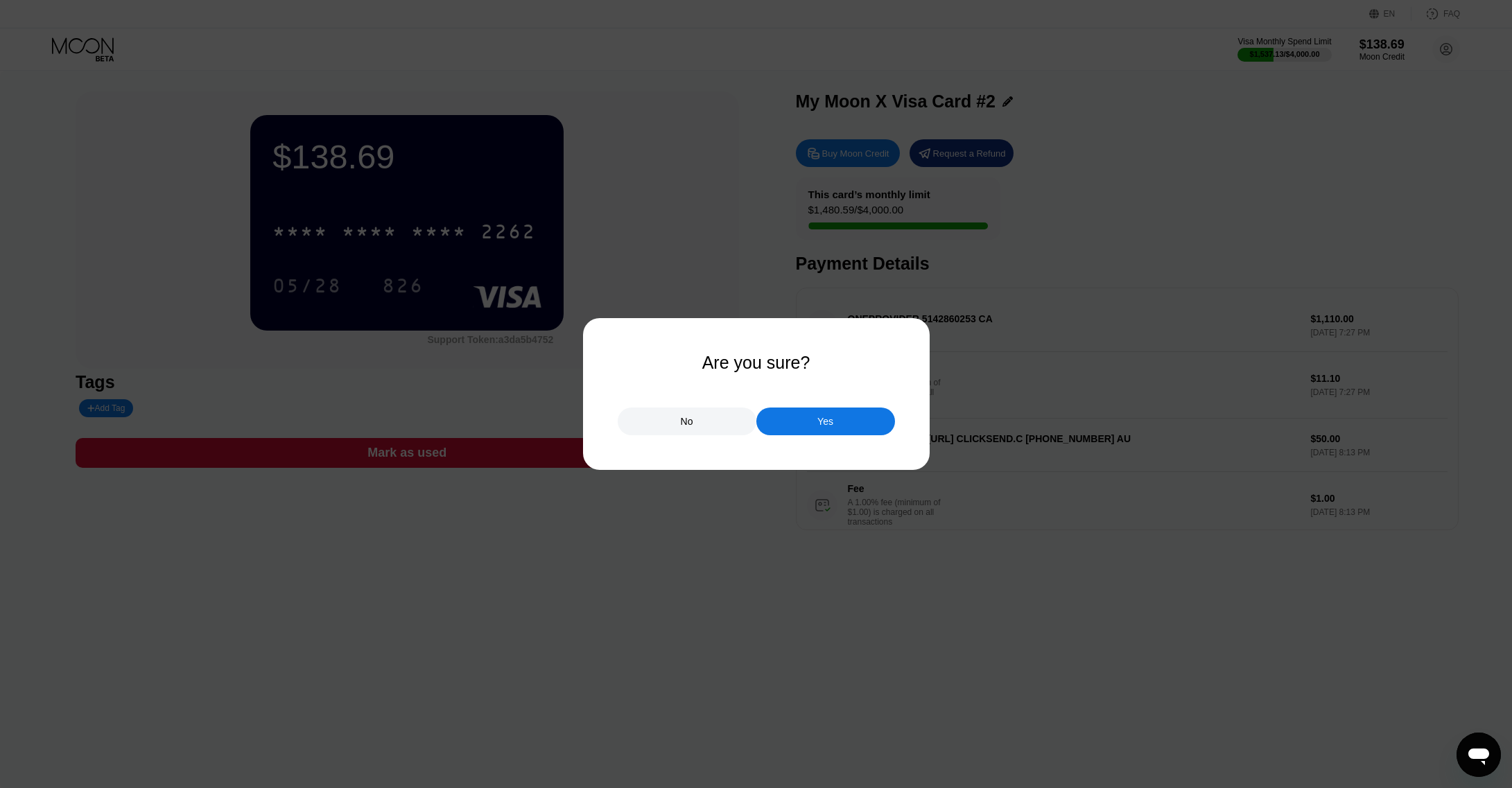
click at [834, 428] on div "Yes" at bounding box center [826, 421] width 139 height 27
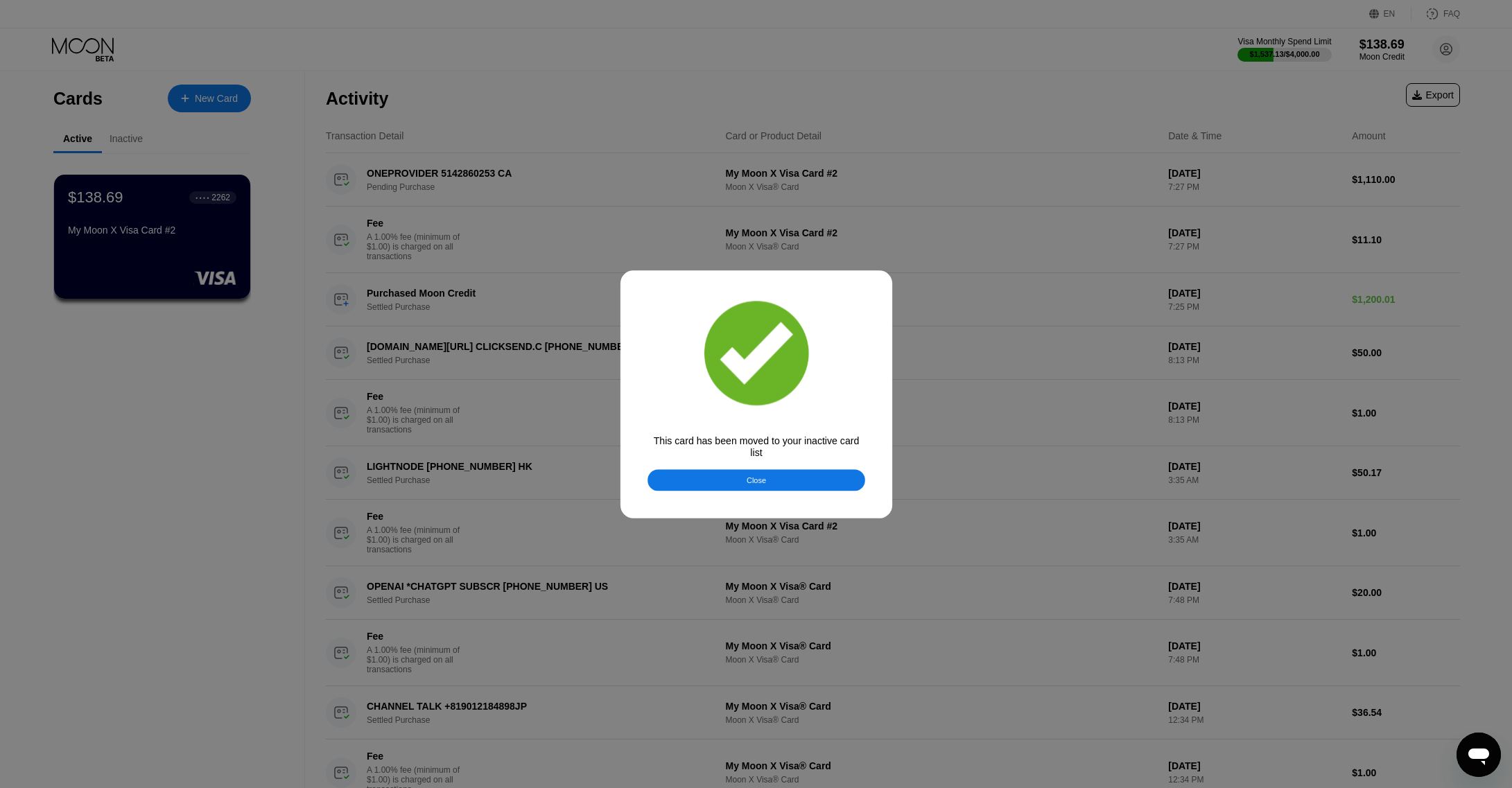
click at [100, 51] on div at bounding box center [761, 394] width 1522 height 788
